Goal: Check status: Check status

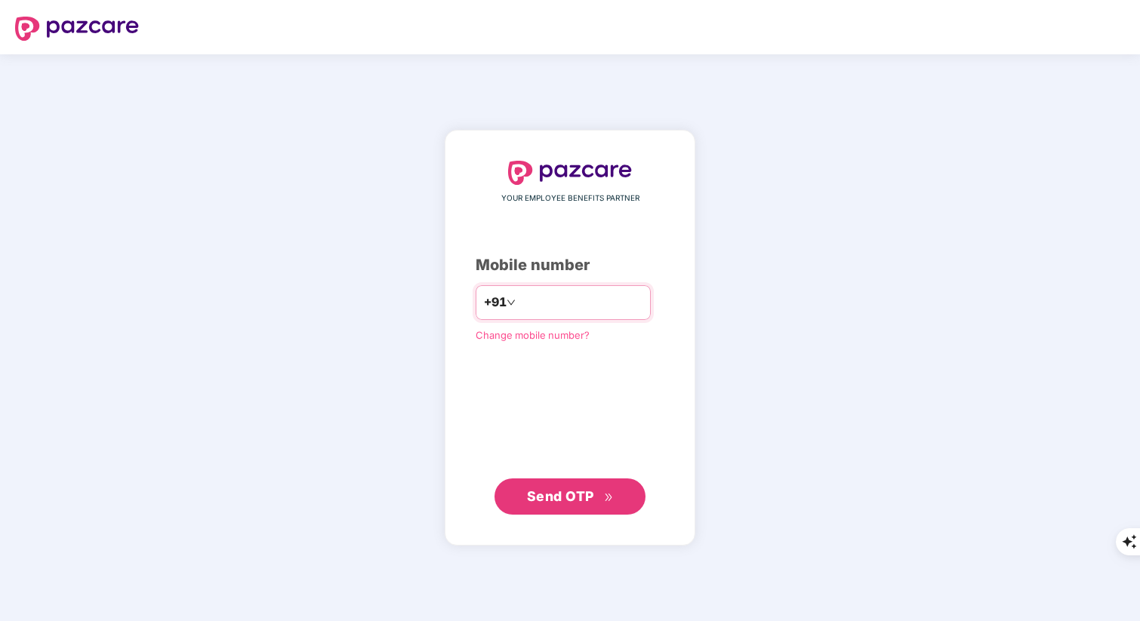
click at [538, 308] on input "number" at bounding box center [581, 303] width 124 height 24
type input "**********"
click at [555, 491] on span "Send OTP" at bounding box center [560, 496] width 67 height 16
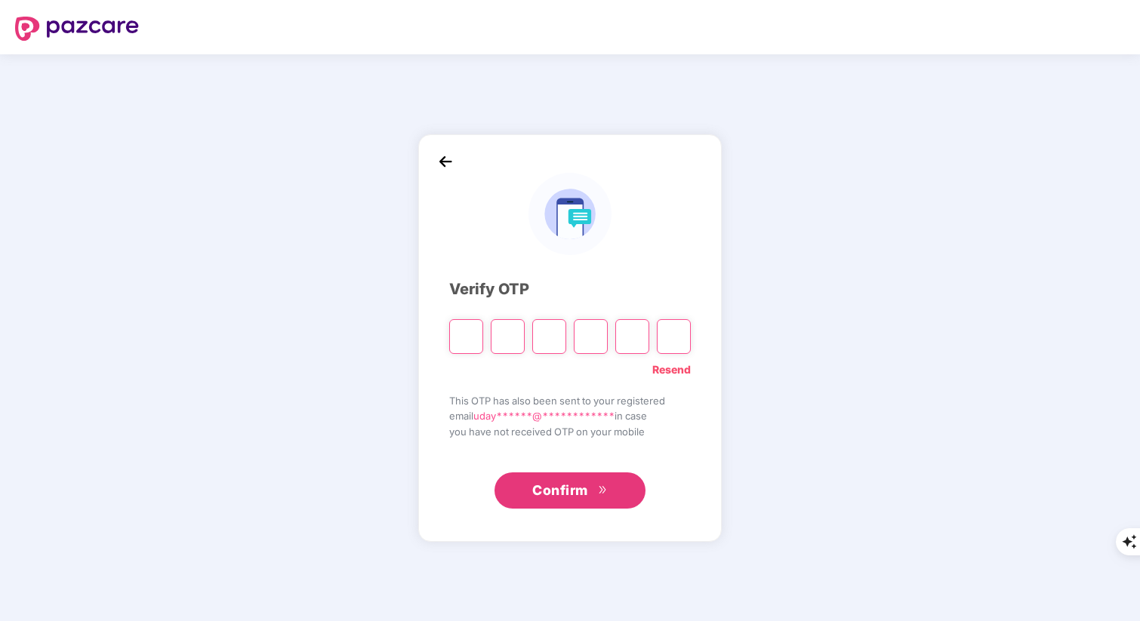
type input "*"
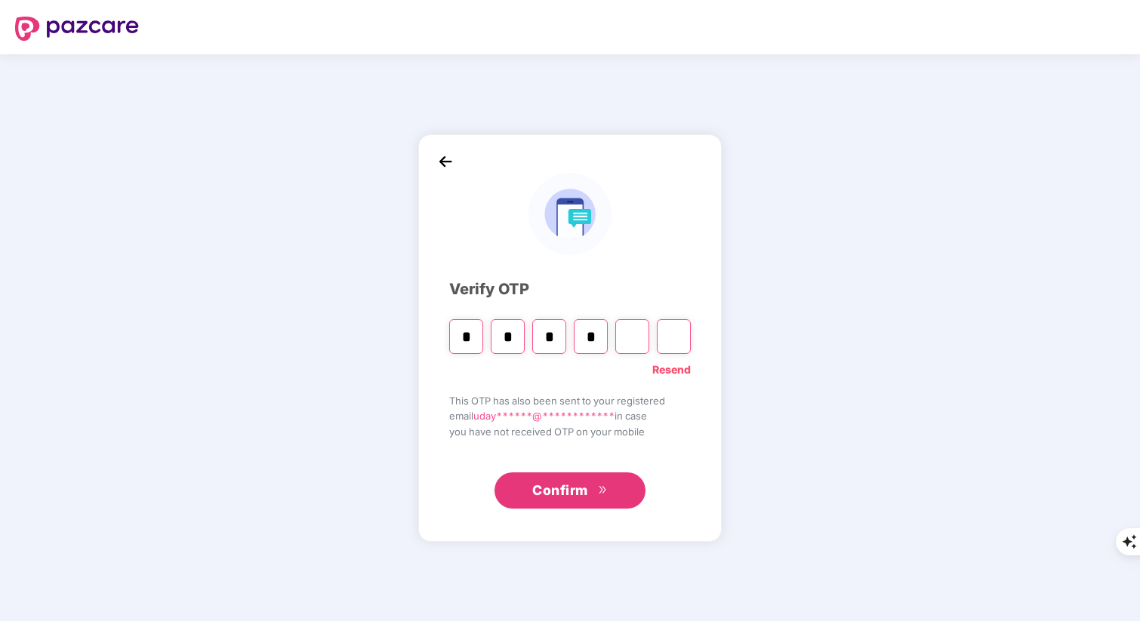
type input "*"
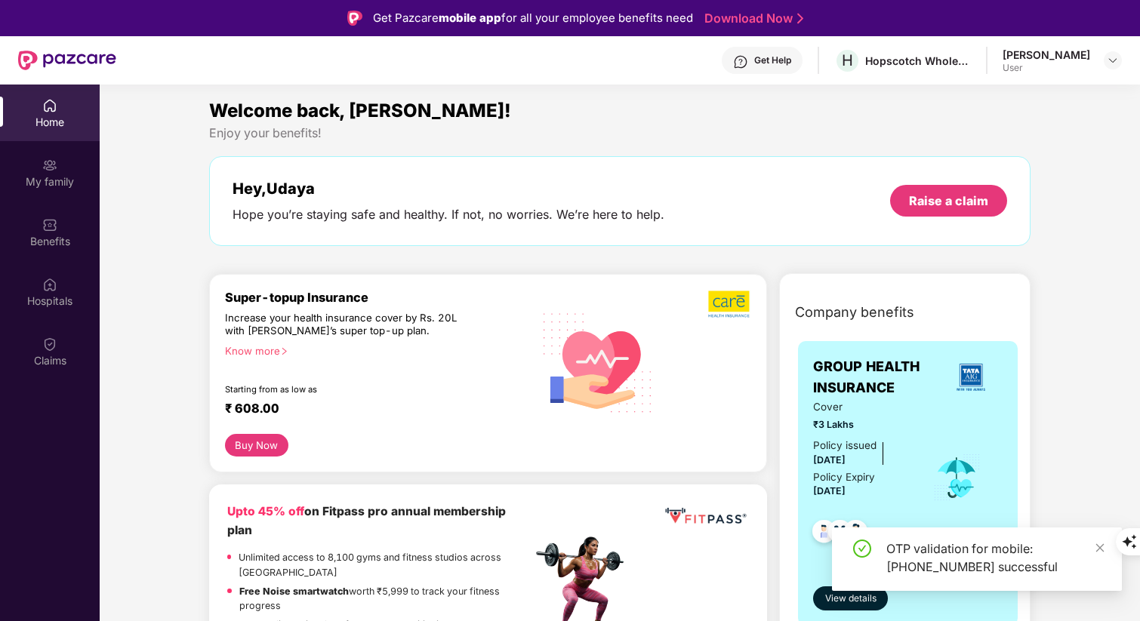
click at [618, 110] on div "Welcome back, Udaya!" at bounding box center [619, 111] width 821 height 29
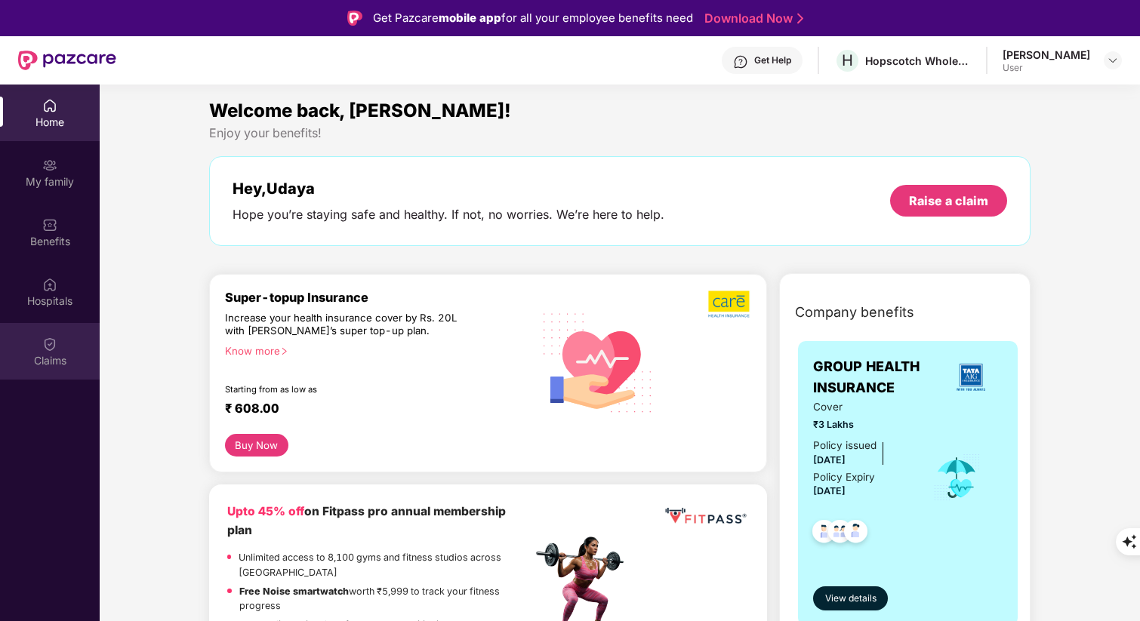
click at [47, 344] on img at bounding box center [49, 344] width 15 height 15
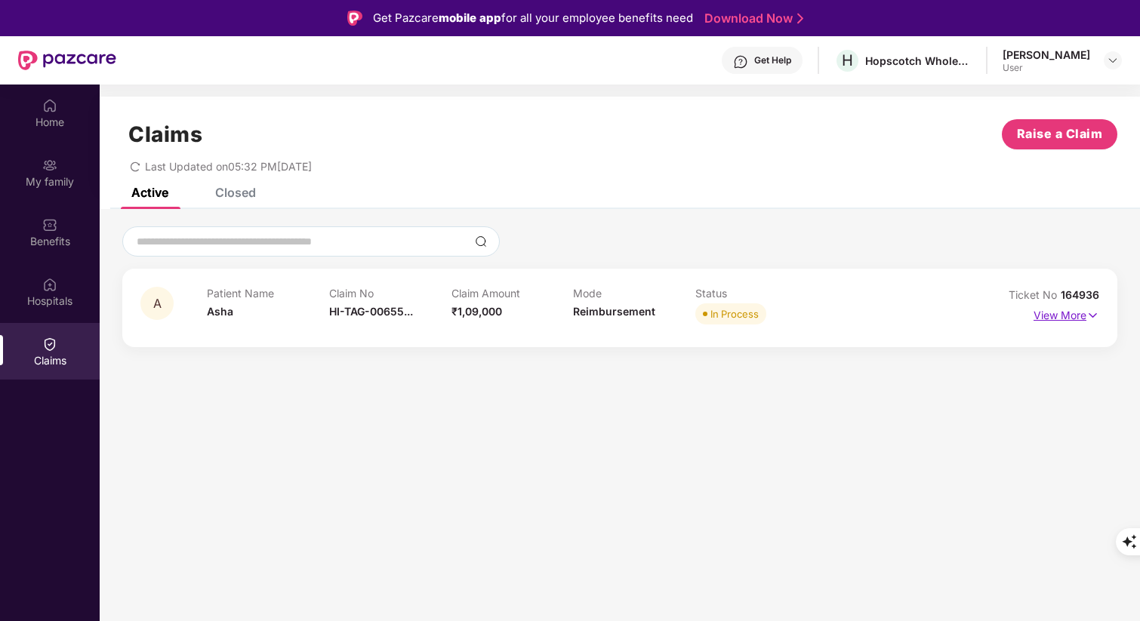
click at [1092, 310] on img at bounding box center [1092, 315] width 13 height 17
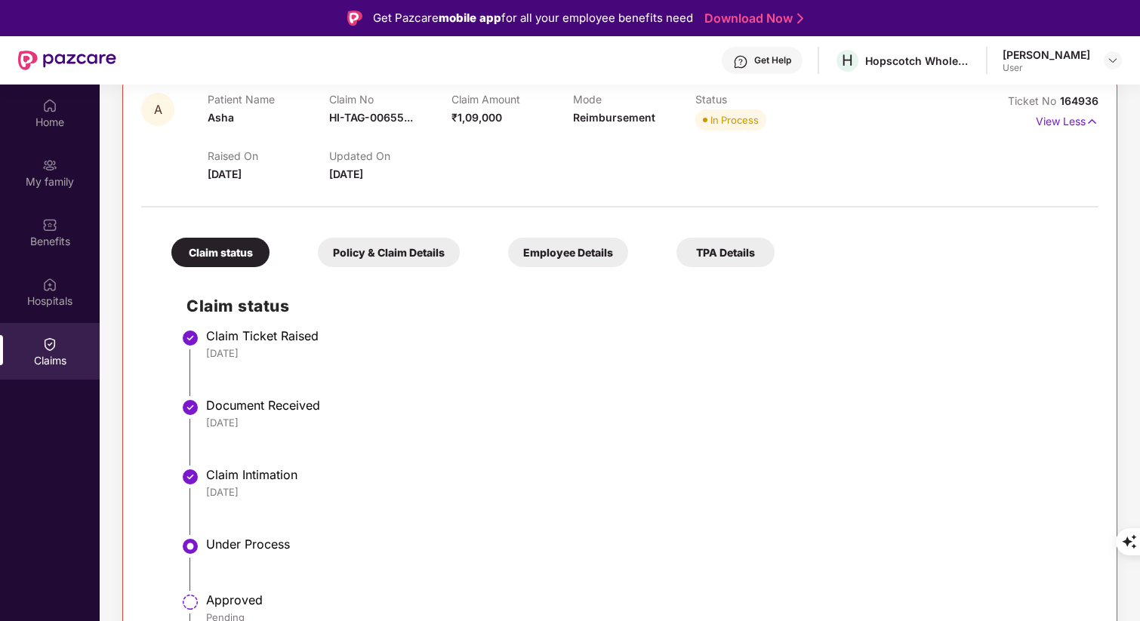
scroll to position [169, 0]
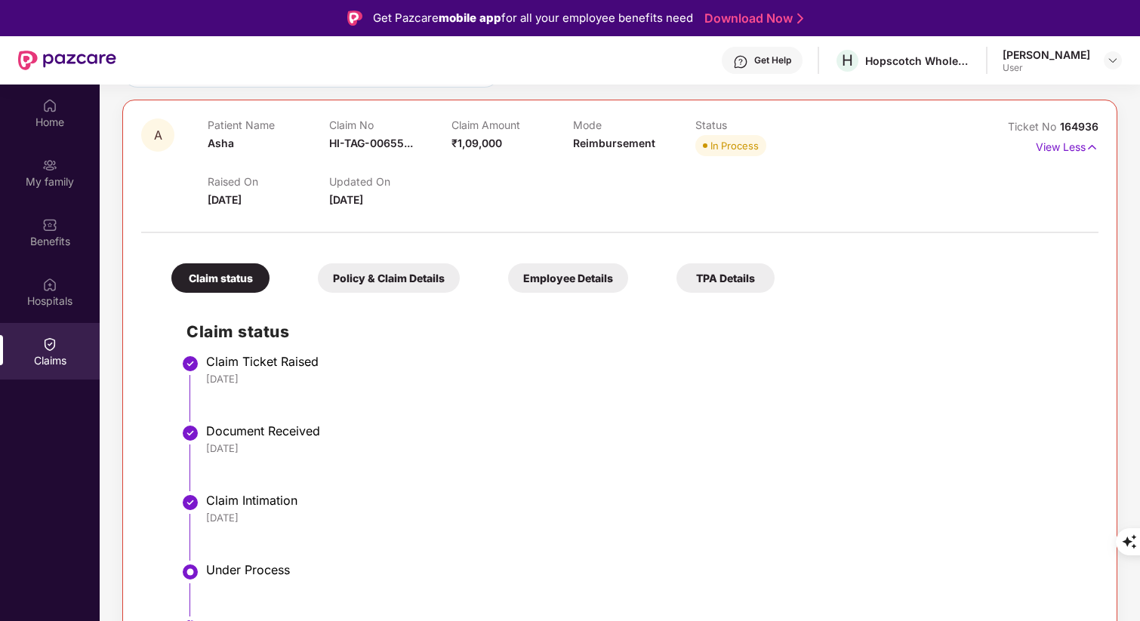
click at [394, 266] on div "Policy & Claim Details" at bounding box center [389, 277] width 142 height 29
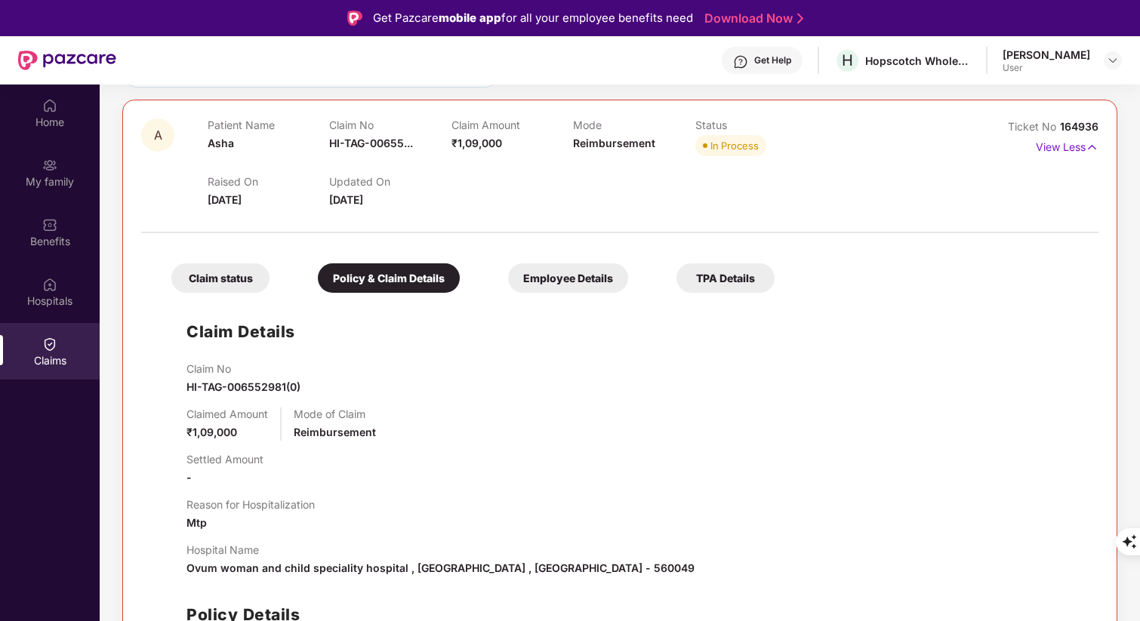
scroll to position [233, 0]
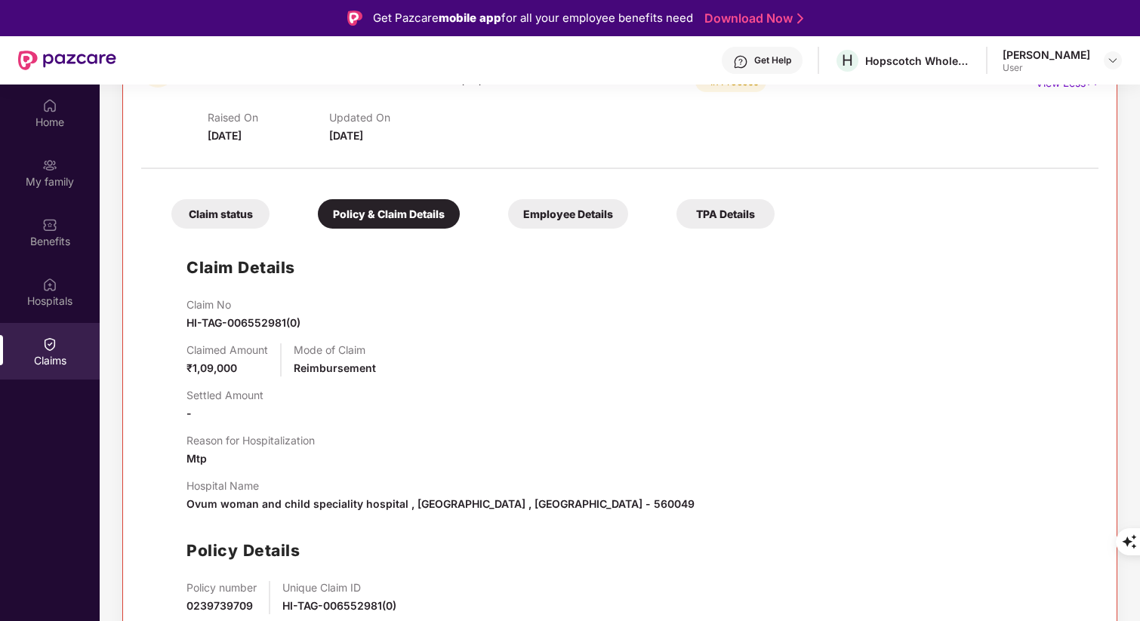
click at [574, 220] on div "Employee Details" at bounding box center [568, 213] width 120 height 29
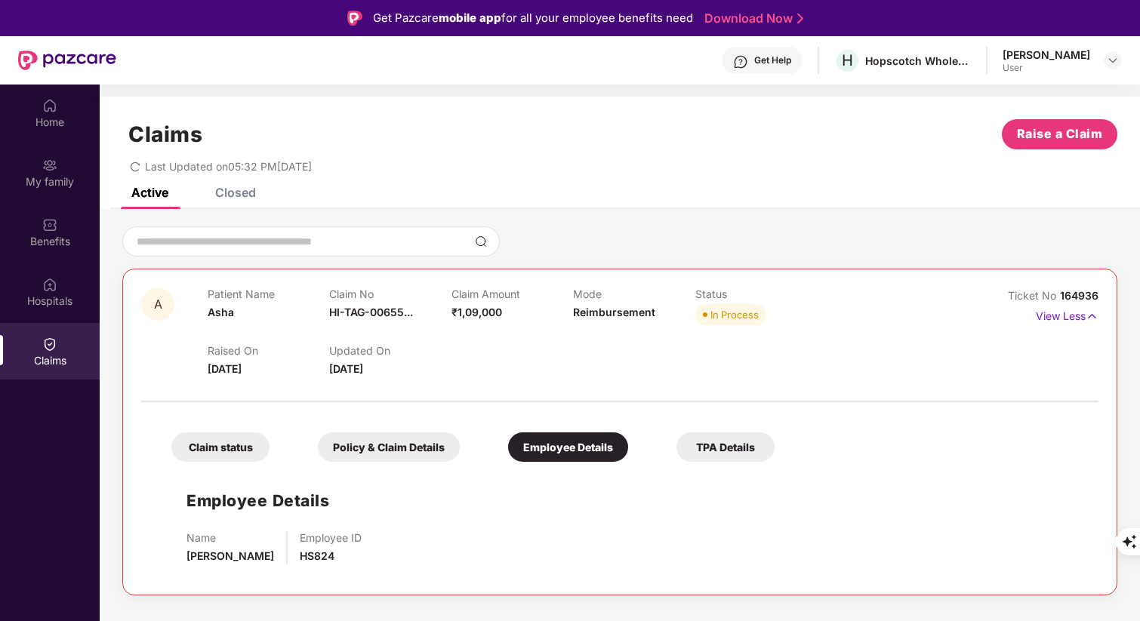
scroll to position [85, 0]
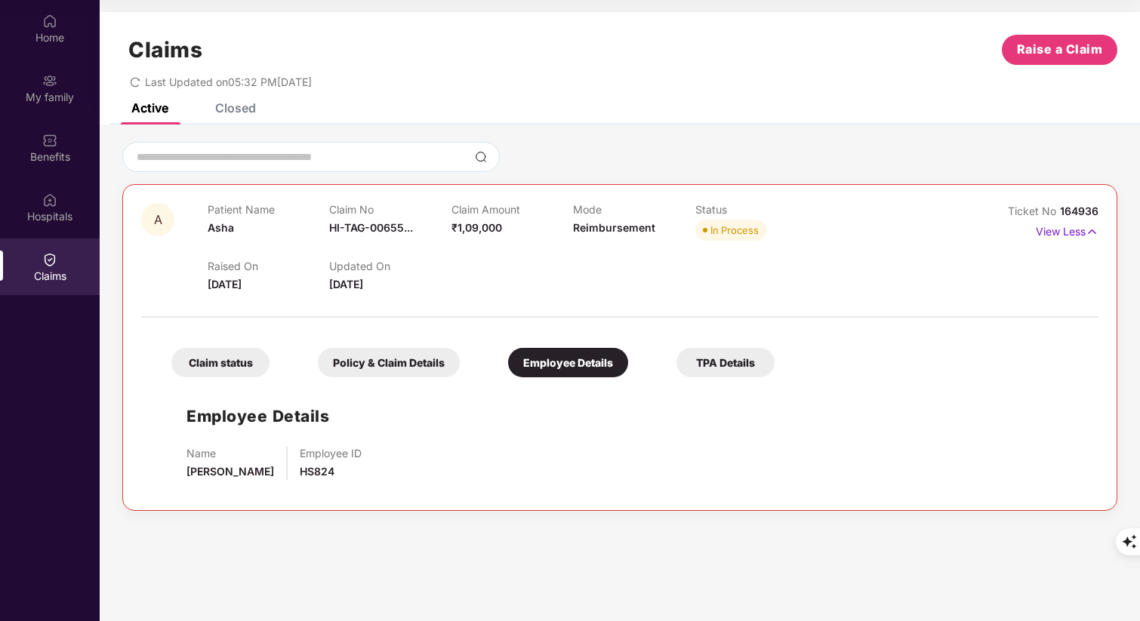
click at [748, 365] on div "TPA Details" at bounding box center [725, 362] width 98 height 29
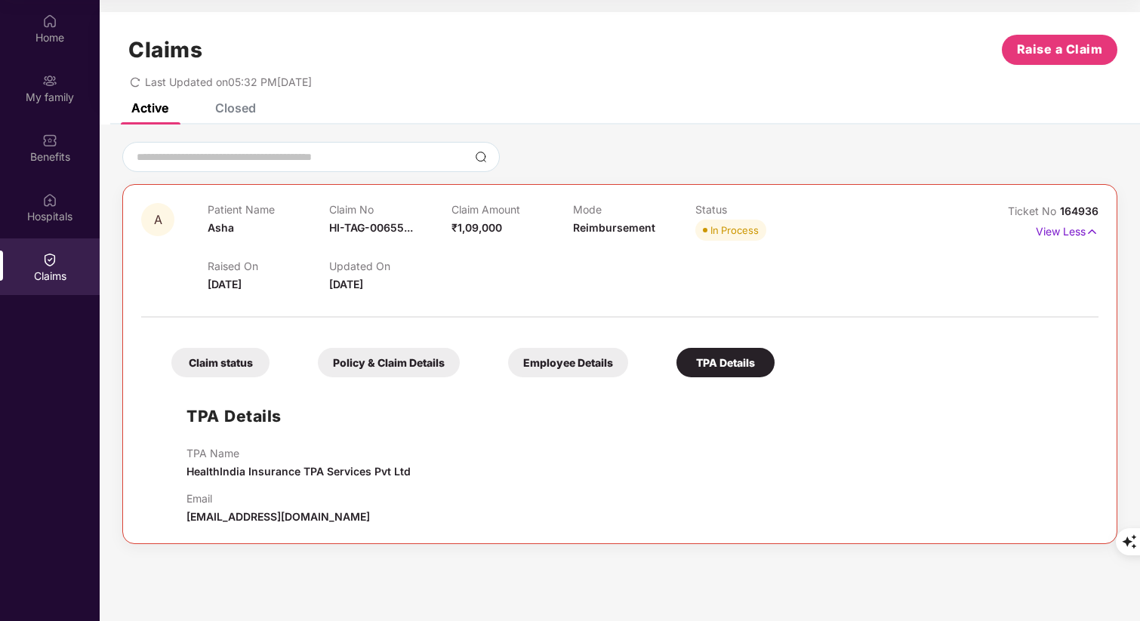
click at [237, 361] on div "Claim status" at bounding box center [220, 362] width 98 height 29
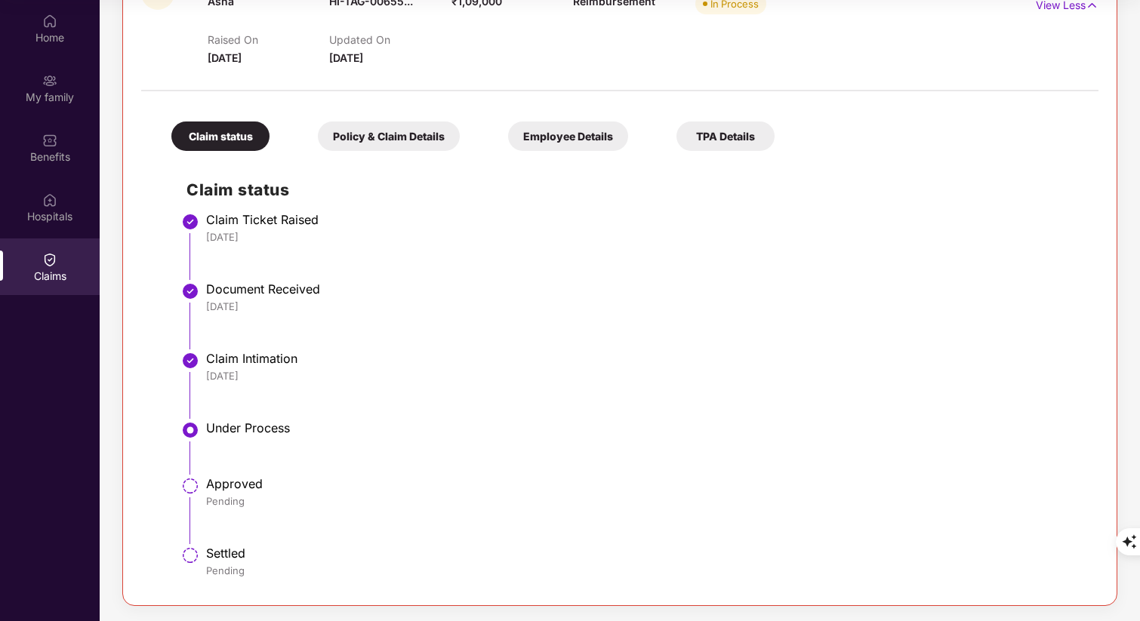
scroll to position [0, 0]
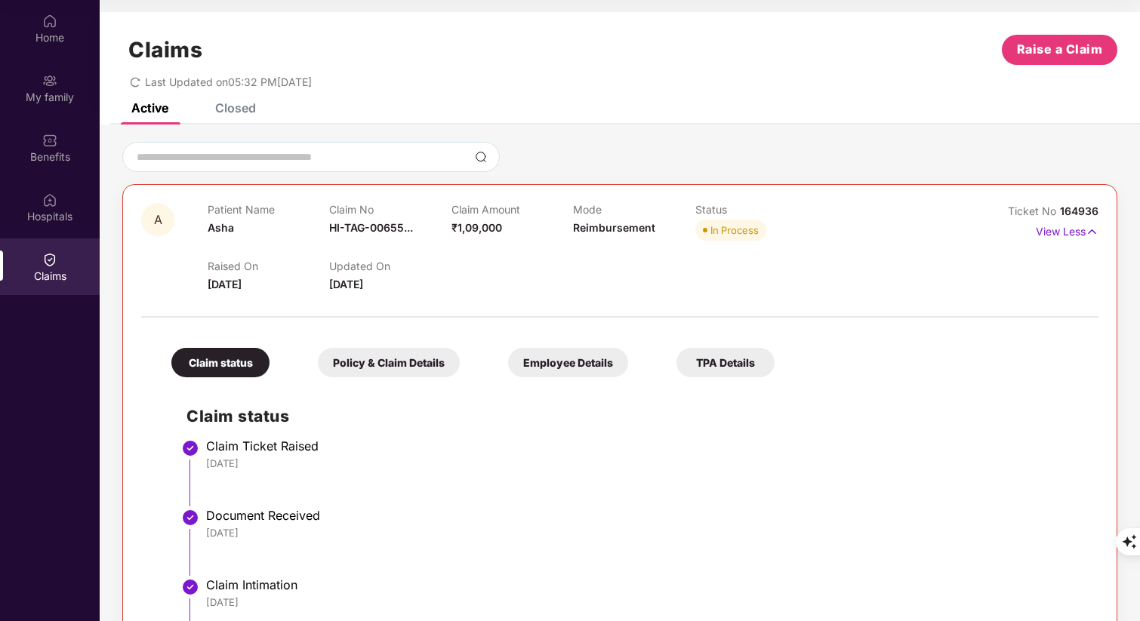
click at [660, 76] on div "Last Updated on 05:32 PM, 12 Aug 2025" at bounding box center [619, 76] width 995 height 23
click at [235, 106] on div "Closed" at bounding box center [235, 107] width 41 height 15
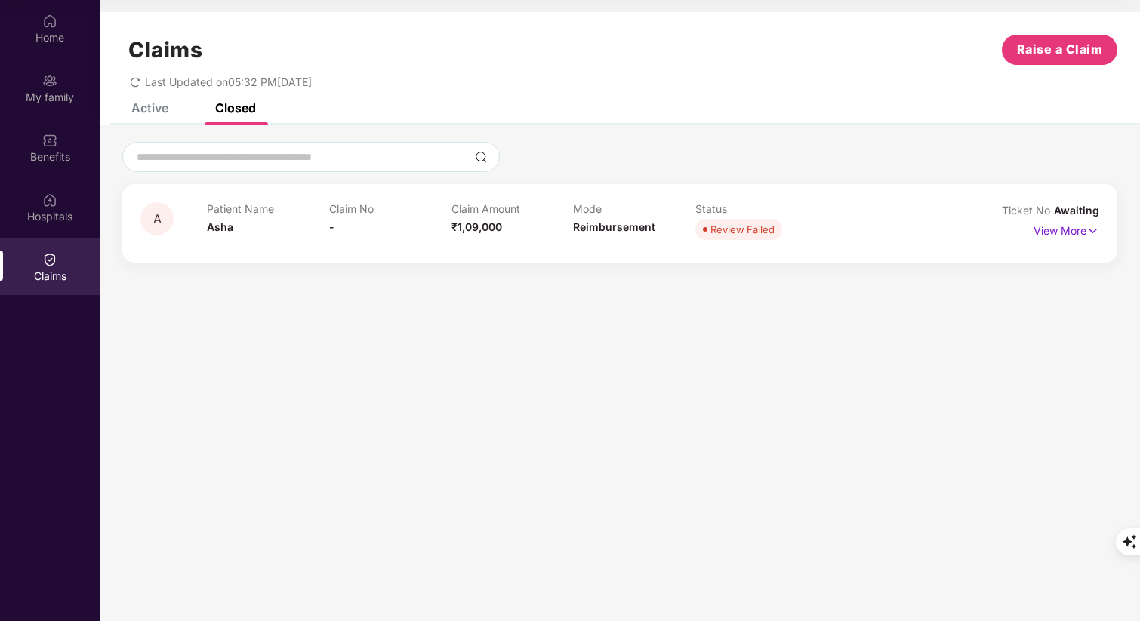
click at [149, 107] on div "Active" at bounding box center [149, 107] width 37 height 15
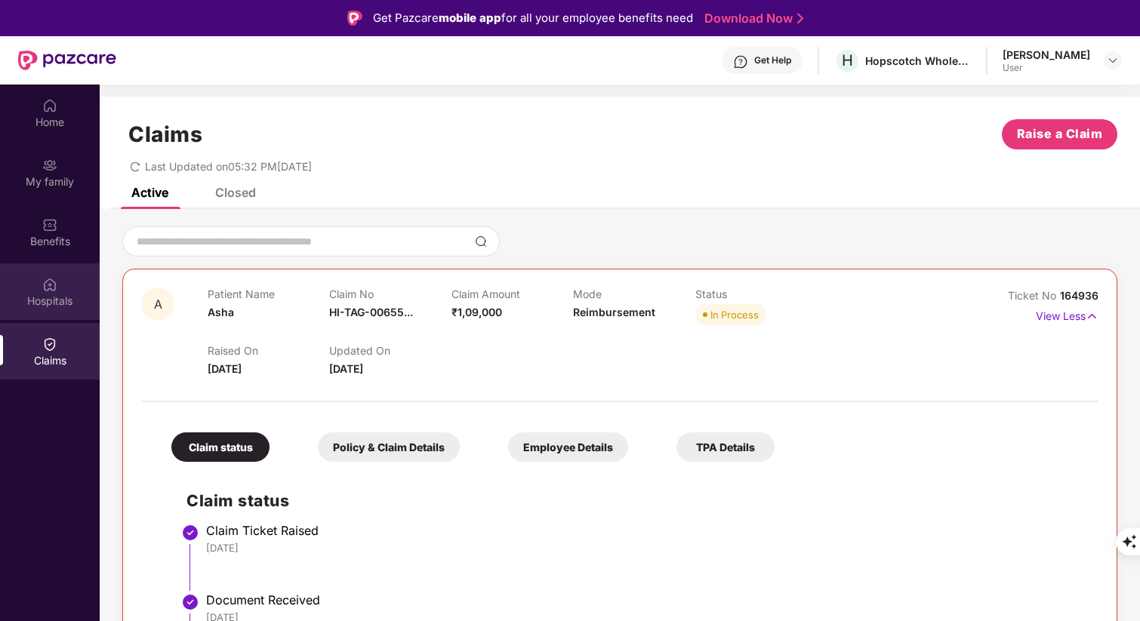
click at [61, 291] on div "Hospitals" at bounding box center [50, 291] width 100 height 57
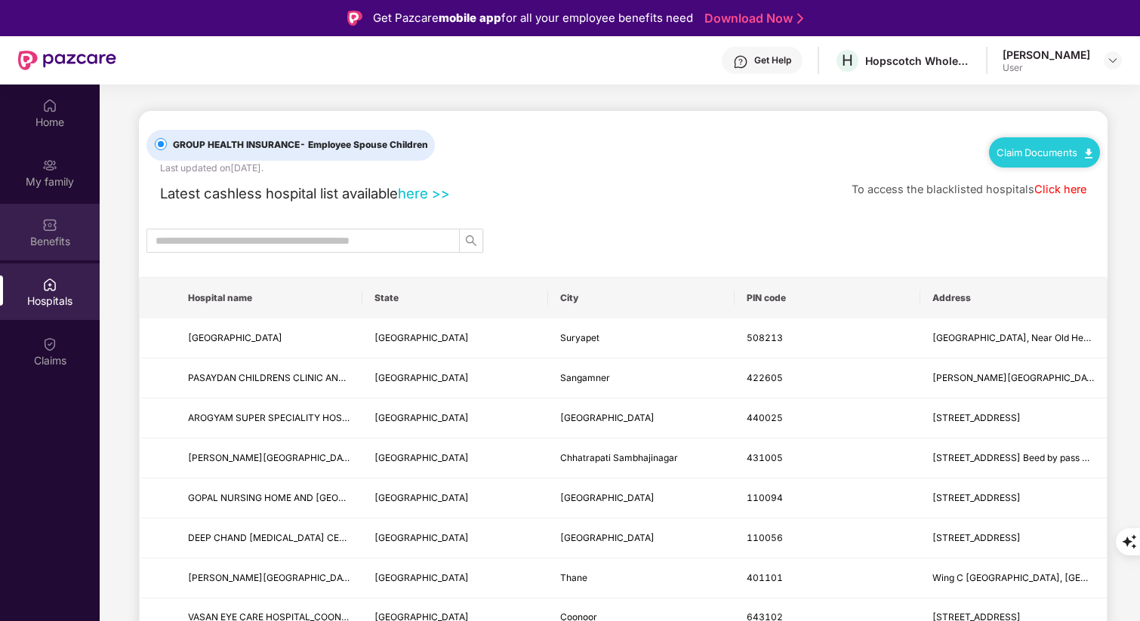
click at [50, 240] on div "Benefits" at bounding box center [50, 241] width 100 height 15
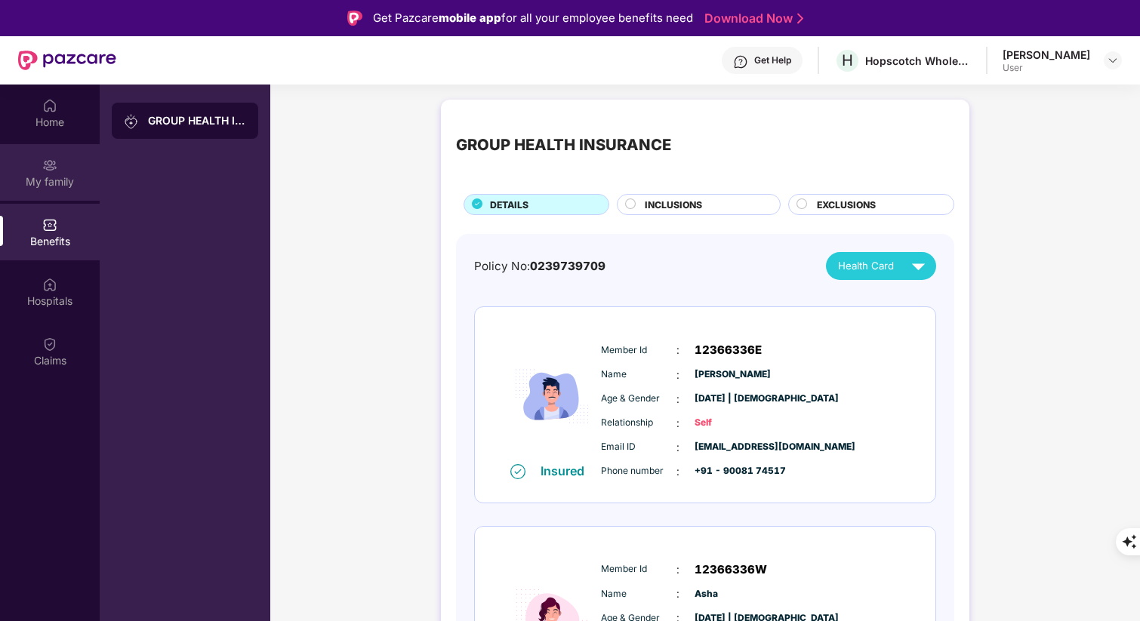
click at [51, 172] on img at bounding box center [49, 165] width 15 height 15
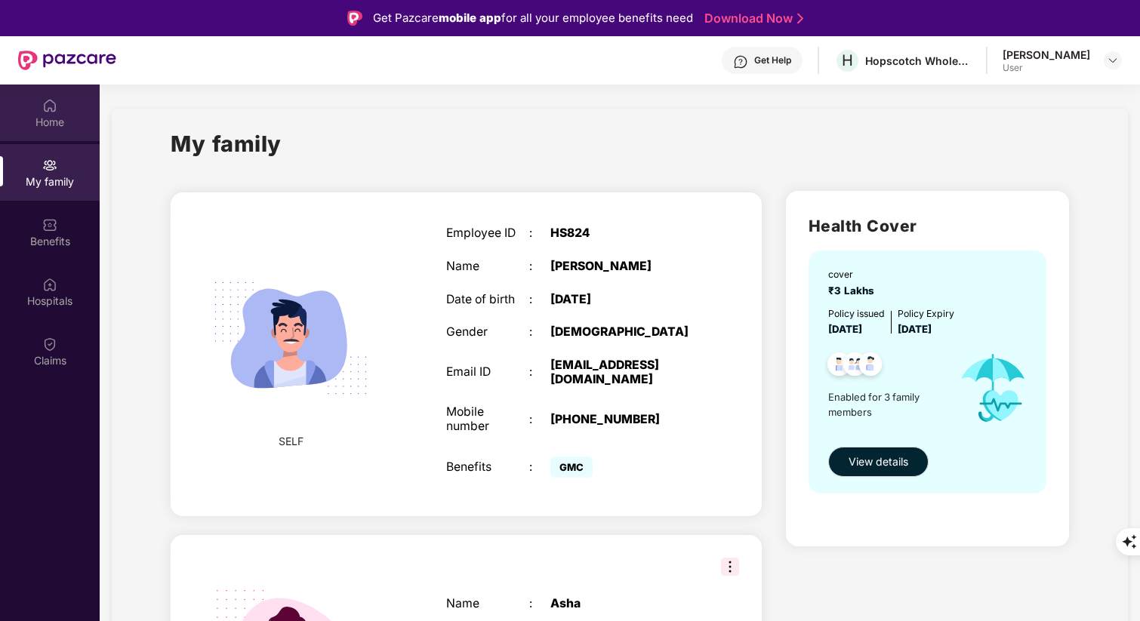
click at [51, 122] on div "Home" at bounding box center [50, 122] width 100 height 15
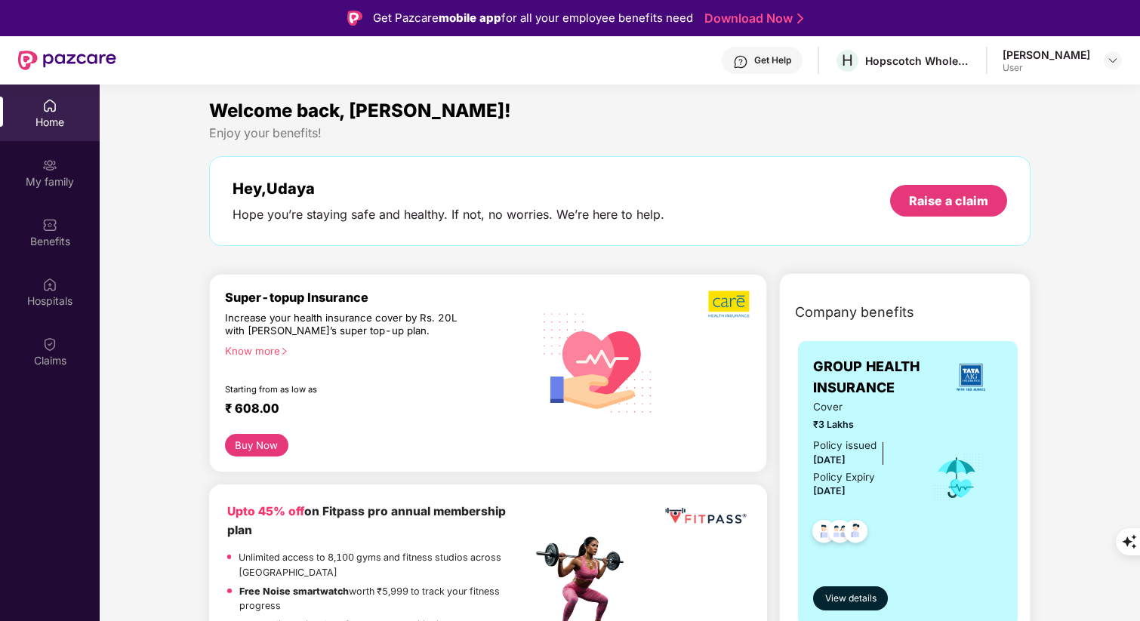
click at [279, 354] on div "Know more" at bounding box center [374, 350] width 298 height 11
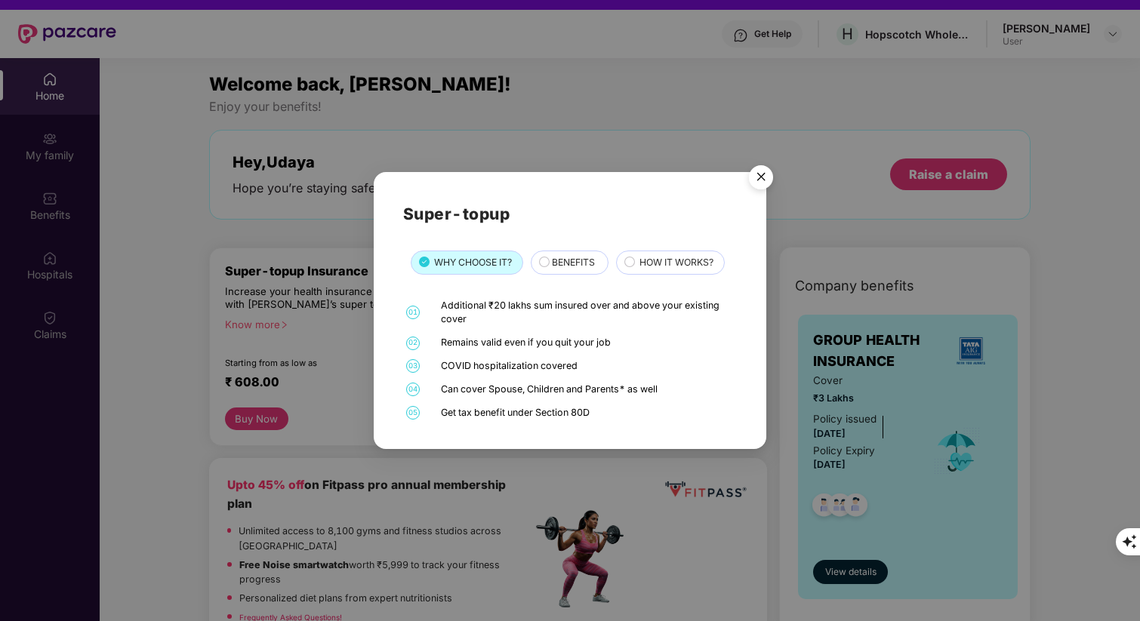
scroll to position [52, 0]
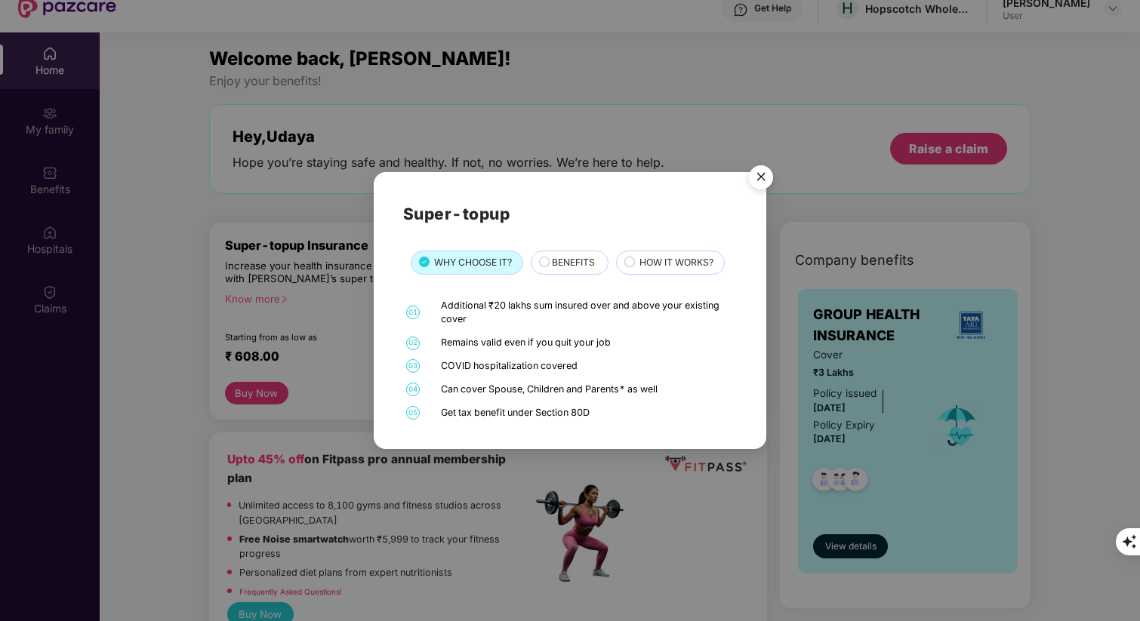
click at [630, 266] on circle at bounding box center [630, 262] width 10 height 10
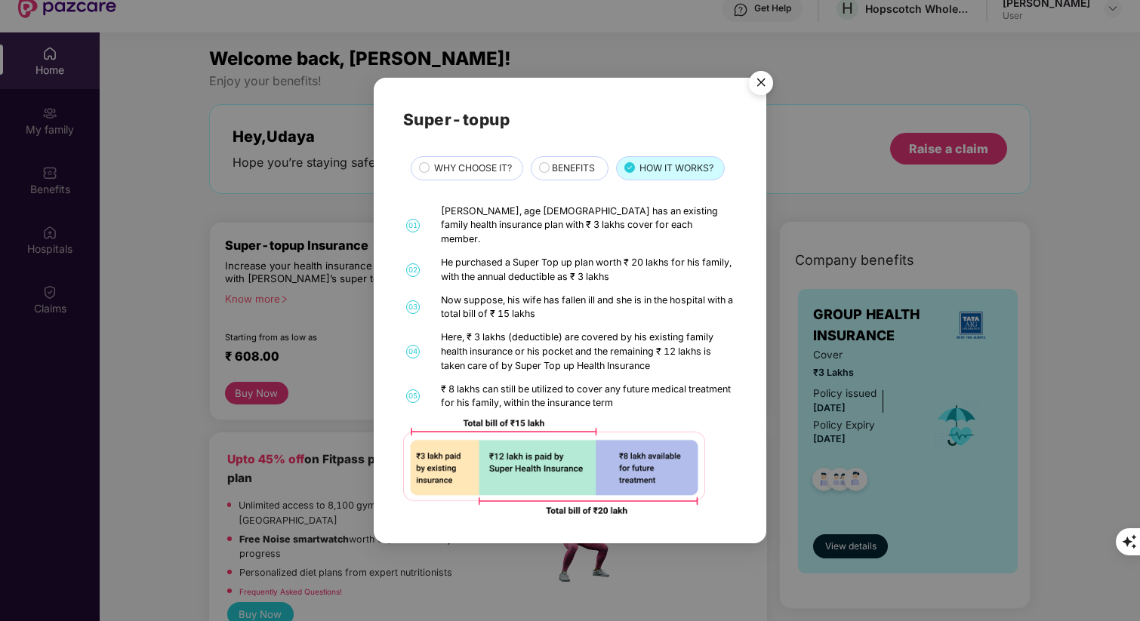
click at [550, 174] on div "BENEFITS" at bounding box center [572, 169] width 57 height 17
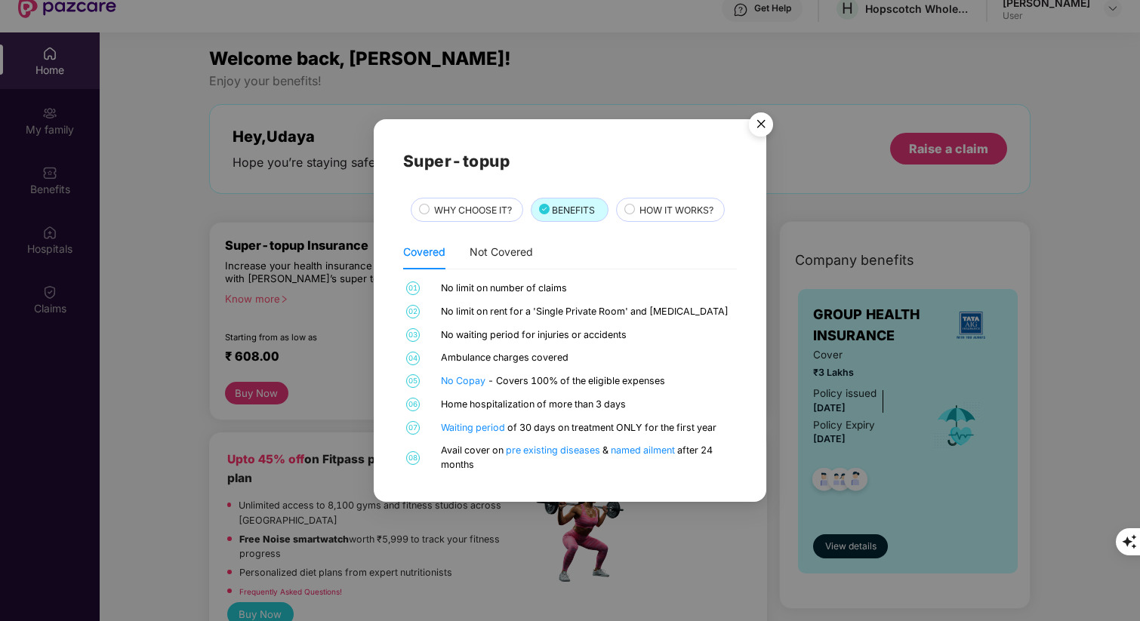
click at [759, 128] on img "Close" at bounding box center [761, 127] width 42 height 42
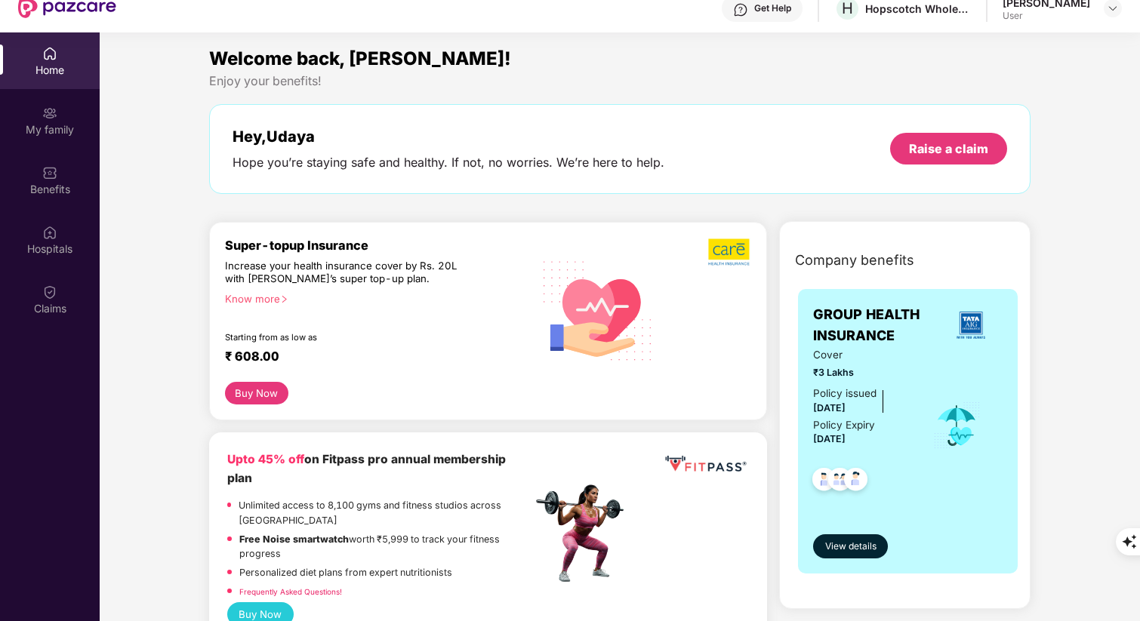
click at [612, 67] on div "Welcome back, Udaya!" at bounding box center [619, 59] width 821 height 29
click at [509, 82] on div "Enjoy your benefits!" at bounding box center [619, 81] width 821 height 16
